Goal: Check status: Check status

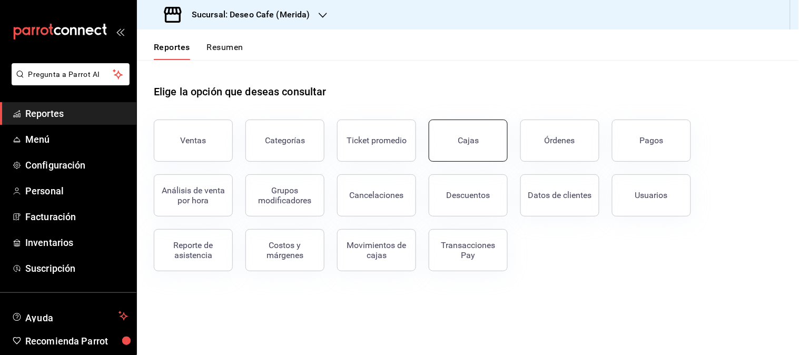
click at [482, 134] on button "Cajas" at bounding box center [468, 141] width 79 height 42
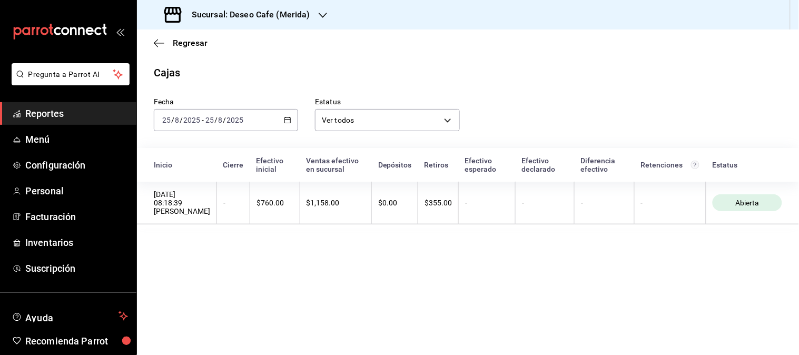
click at [292, 120] on div "[DATE] [DATE] - [DATE] [DATE]" at bounding box center [226, 120] width 144 height 22
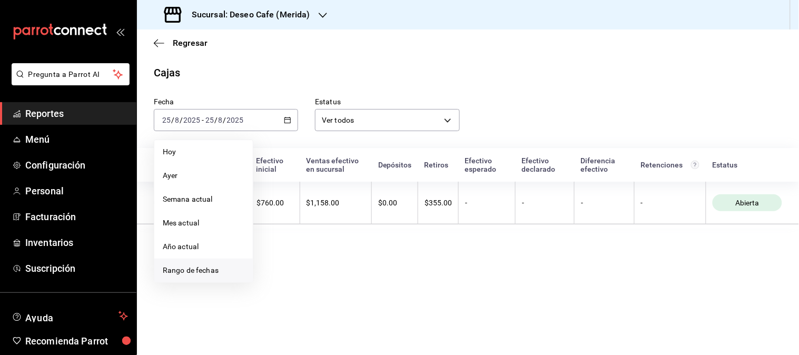
click at [209, 276] on span "Rango de fechas" at bounding box center [204, 270] width 82 height 11
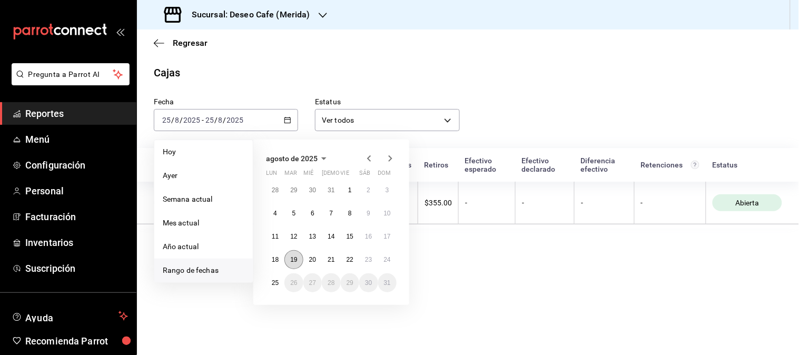
click at [290, 262] on button "19" at bounding box center [294, 259] width 18 height 19
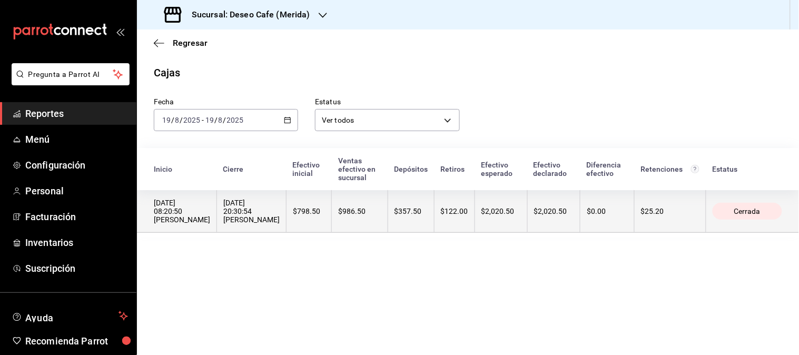
click at [387, 220] on th "$986.50" at bounding box center [360, 211] width 56 height 43
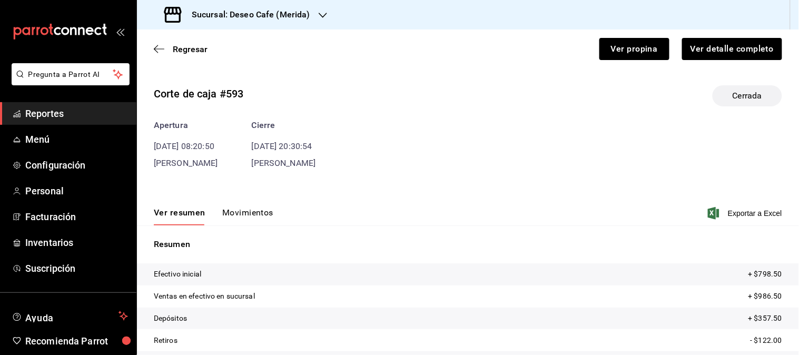
click at [246, 211] on button "Movimientos" at bounding box center [247, 217] width 51 height 18
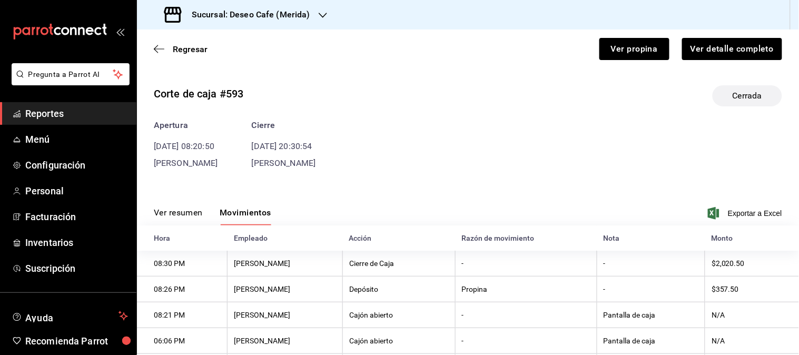
click at [297, 19] on h3 "Sucursal: Deseo Cafe (Merida)" at bounding box center [246, 14] width 127 height 13
click at [227, 66] on div "Deseo Cafe (Bajio)" at bounding box center [215, 69] width 141 height 11
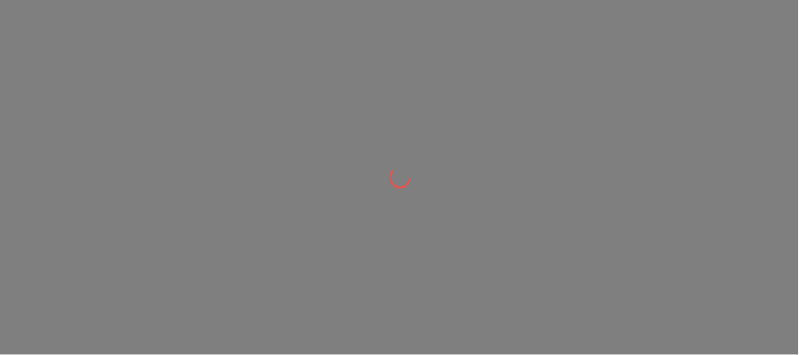
click at [227, 66] on div at bounding box center [399, 177] width 799 height 355
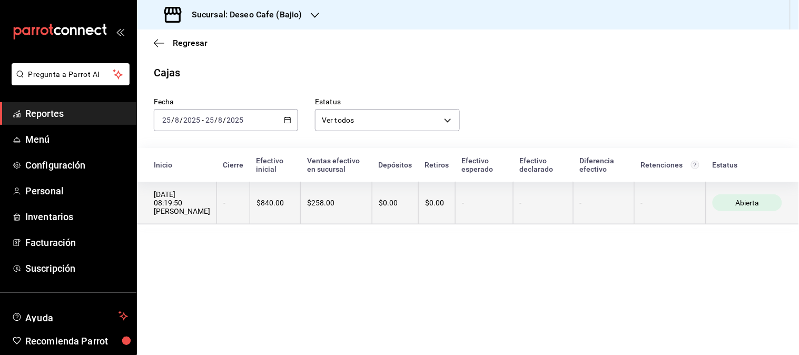
click at [440, 195] on th "$0.00" at bounding box center [437, 203] width 37 height 43
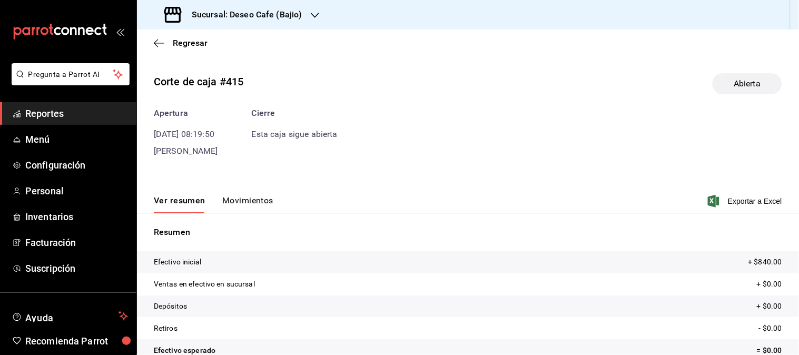
click at [254, 202] on button "Movimientos" at bounding box center [247, 205] width 51 height 18
